Goal: Navigation & Orientation: Find specific page/section

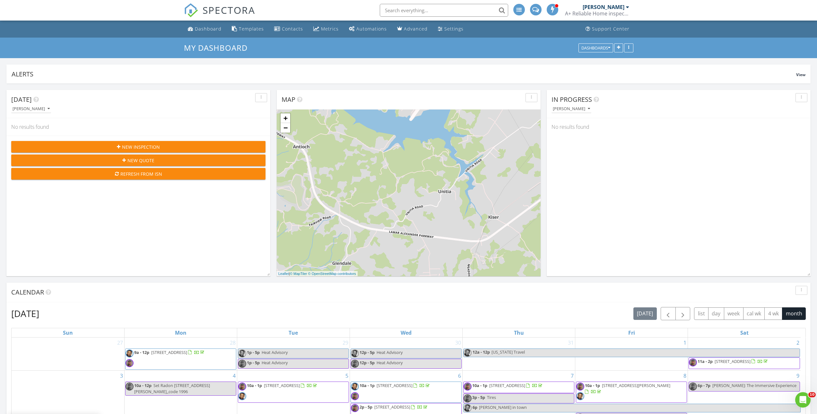
scroll to position [138, 264]
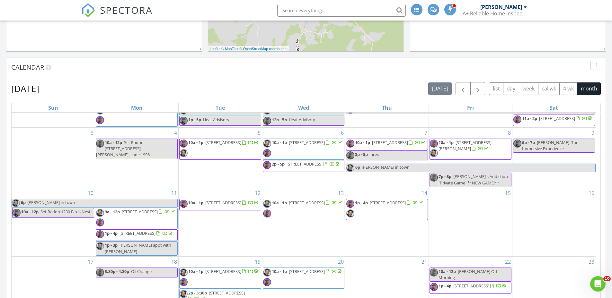
scroll to position [71, 0]
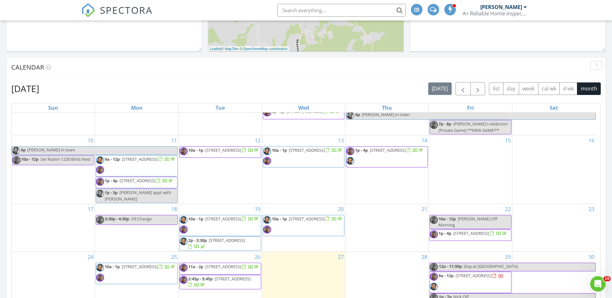
click at [244, 288] on span "2:45p - 5:45p 998 Pleasure Rd, Sevierville 37876" at bounding box center [219, 282] width 81 height 13
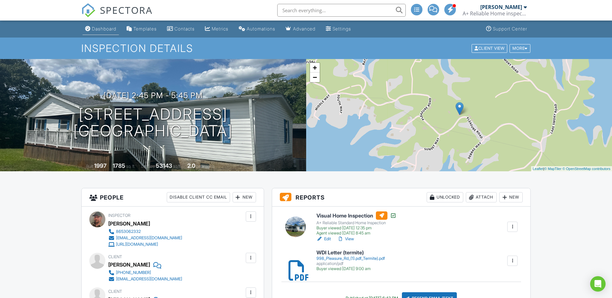
click at [93, 31] on div "Dashboard" at bounding box center [104, 28] width 24 height 5
